Goal: Navigation & Orientation: Find specific page/section

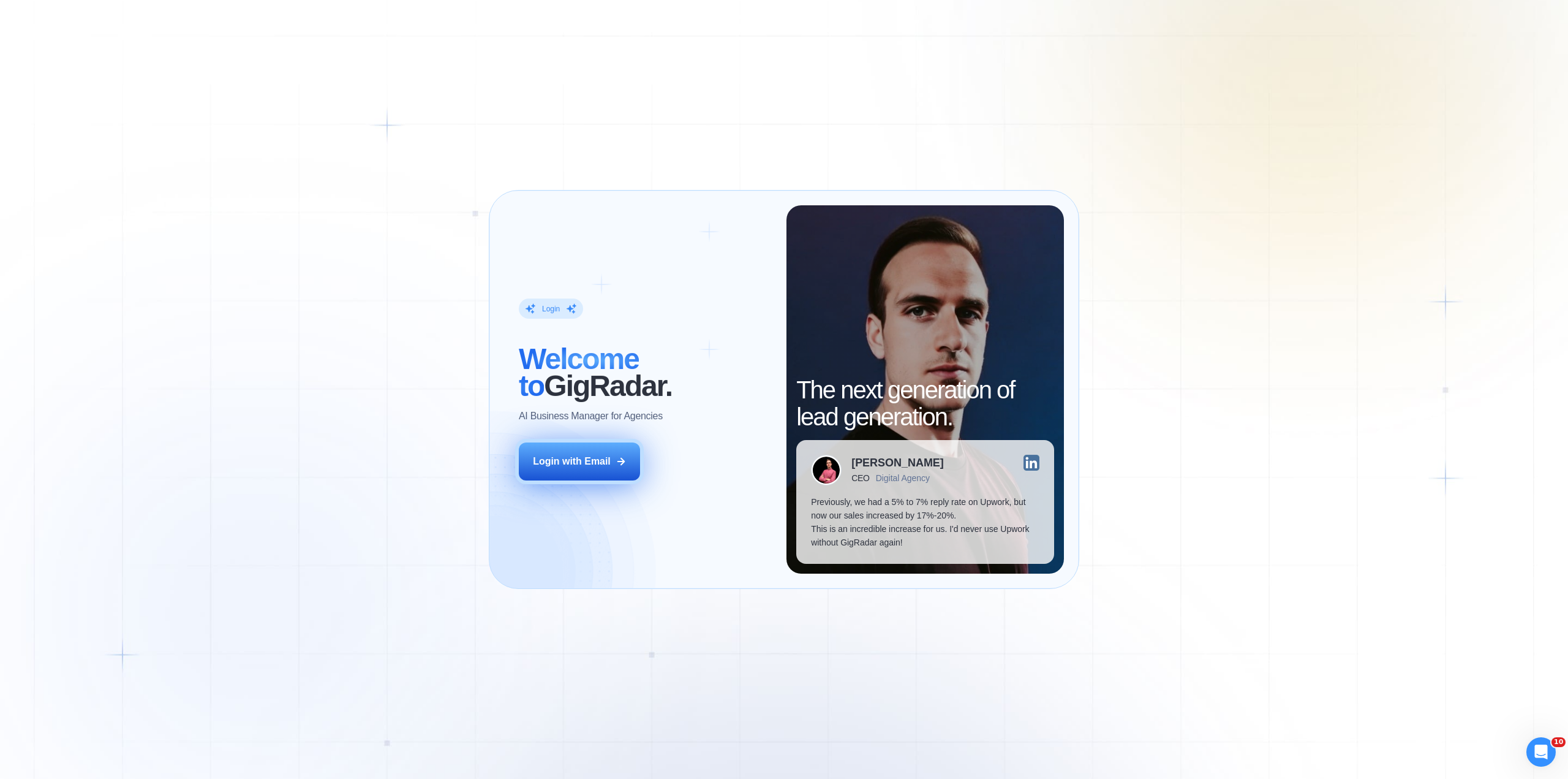
click at [551, 457] on div "Login with Email" at bounding box center [571, 461] width 78 height 13
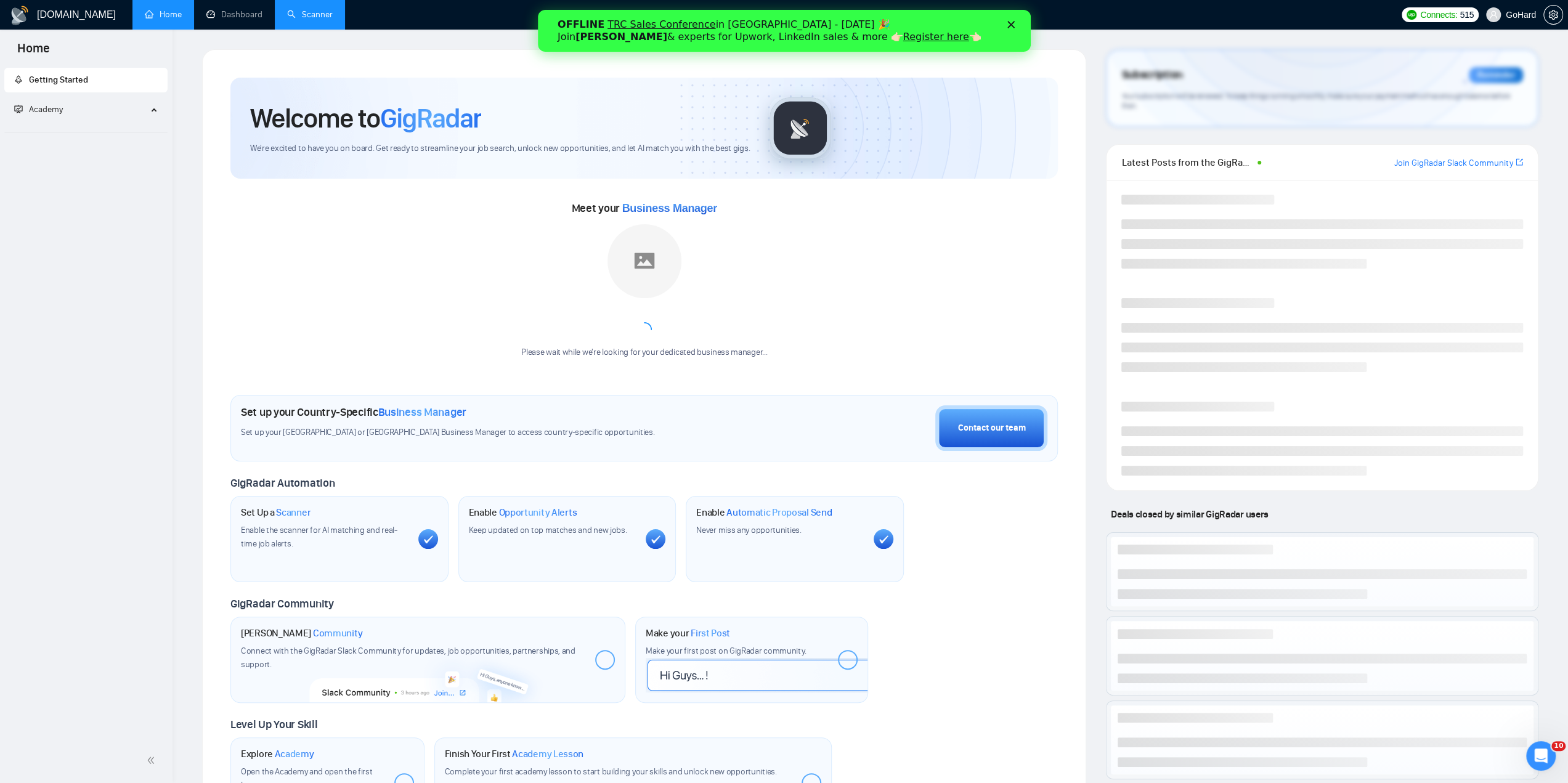
click at [311, 18] on link "Scanner" at bounding box center [310, 15] width 46 height 11
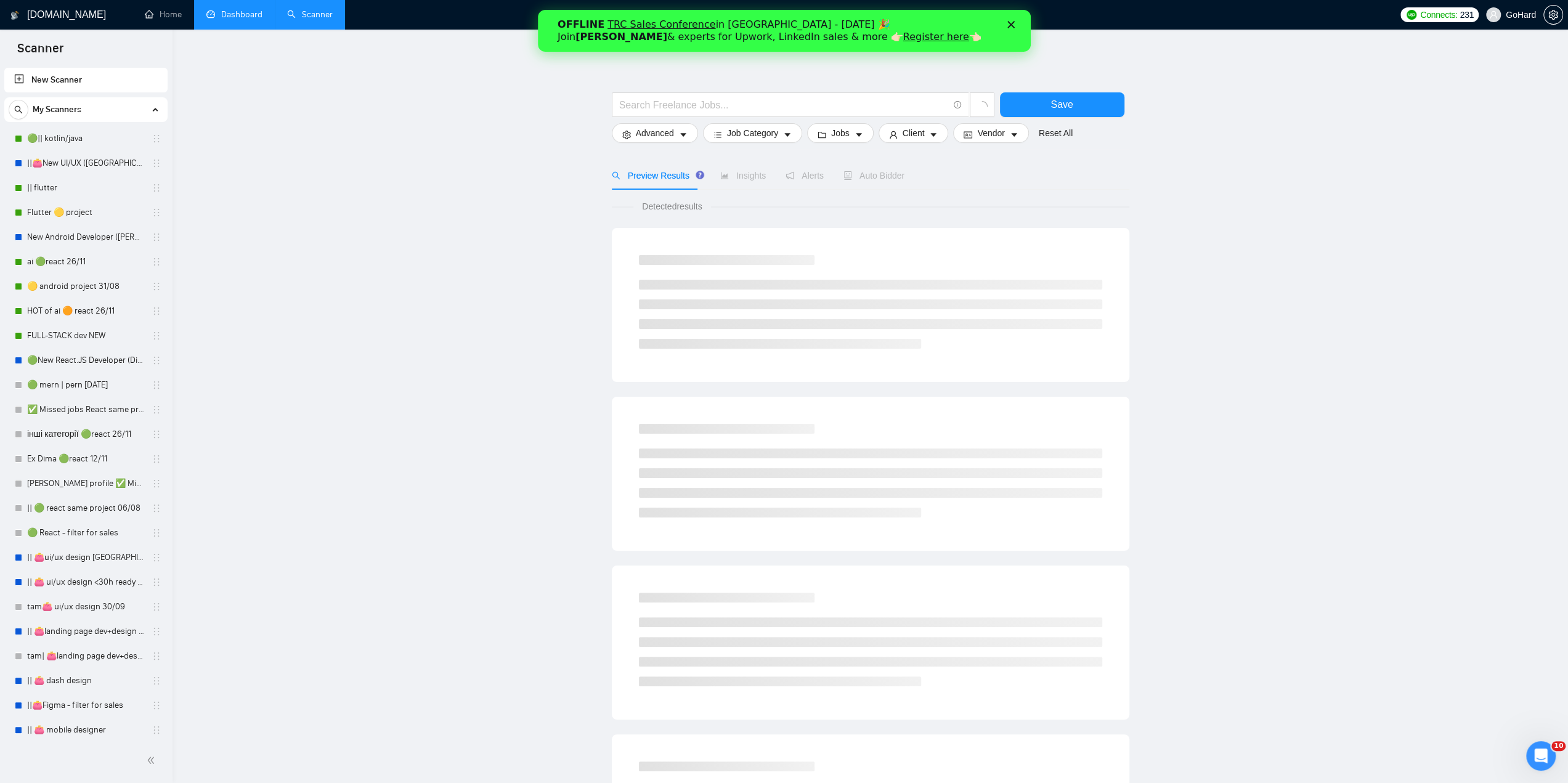
click at [226, 10] on link "Dashboard" at bounding box center [235, 15] width 56 height 11
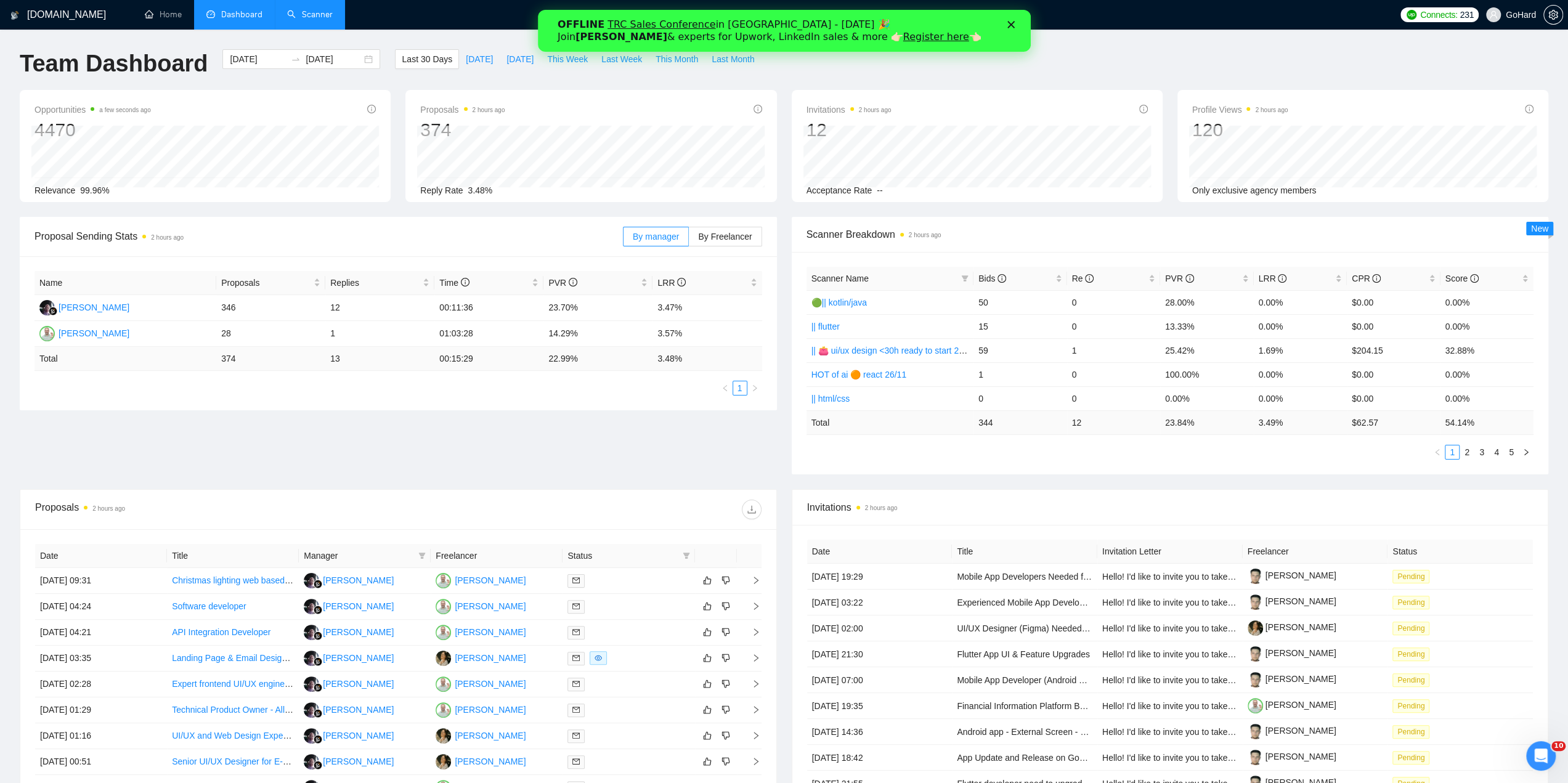
click at [672, 21] on link "TRC Sales Conference" at bounding box center [661, 24] width 108 height 11
click at [469, 62] on span "[DATE]" at bounding box center [479, 59] width 27 height 13
type input "[DATE]"
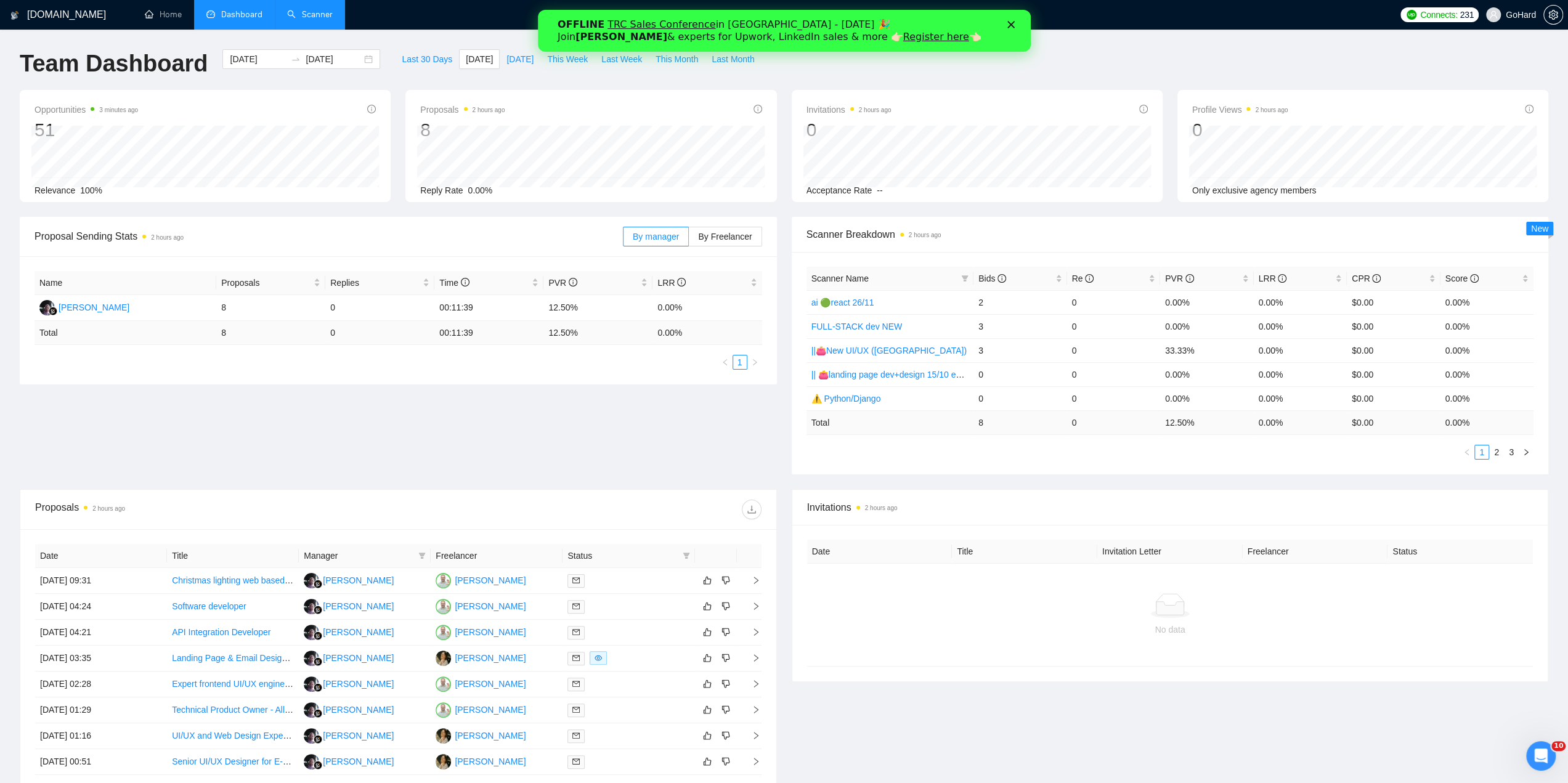
click at [1012, 28] on icon "Close" at bounding box center [1010, 25] width 7 height 7
